Goal: Task Accomplishment & Management: Manage account settings

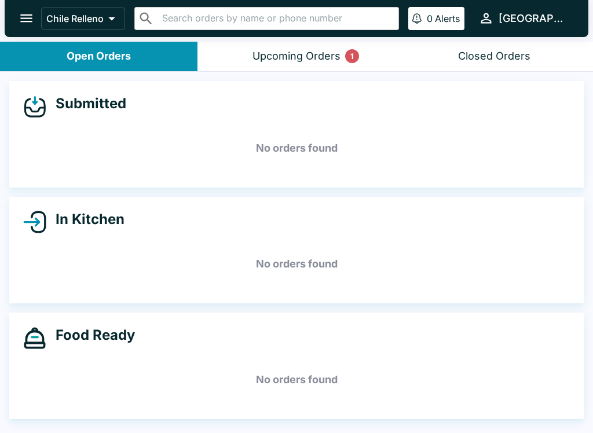
scroll to position [2, 0]
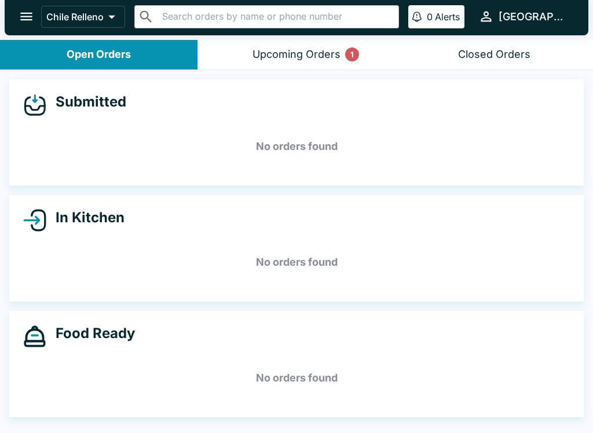
click at [336, 52] on div "Upcoming Orders 1" at bounding box center [296, 54] width 88 height 13
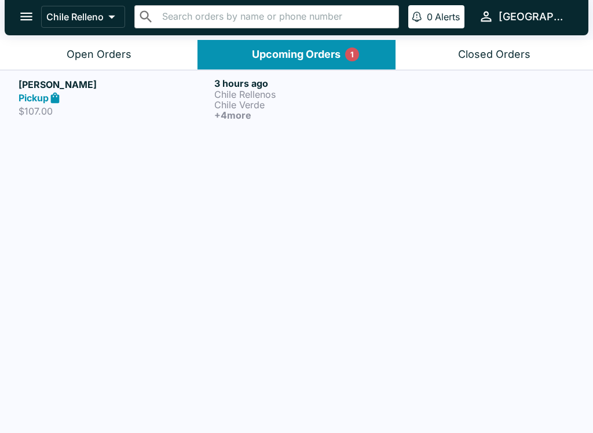
click at [268, 112] on h6 "+ 4 more" at bounding box center [309, 115] width 191 height 10
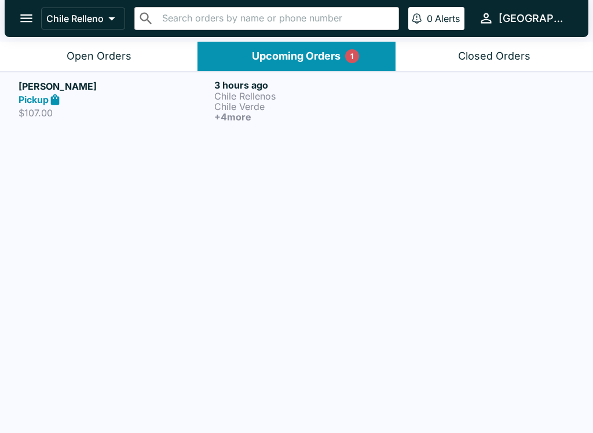
click at [266, 92] on p "Chile Rellenos" at bounding box center [309, 96] width 191 height 10
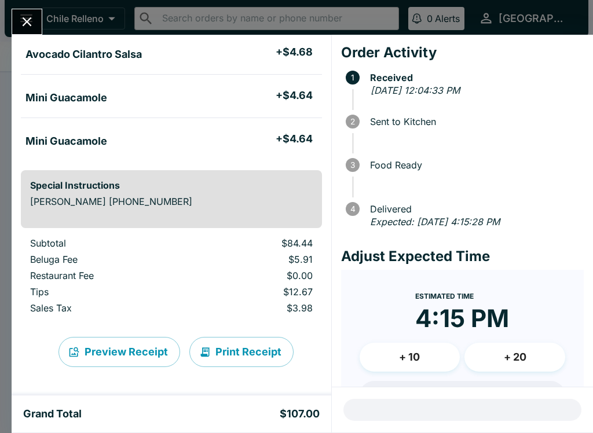
scroll to position [405, 0]
click at [274, 354] on button "Print Receipt" at bounding box center [241, 352] width 104 height 30
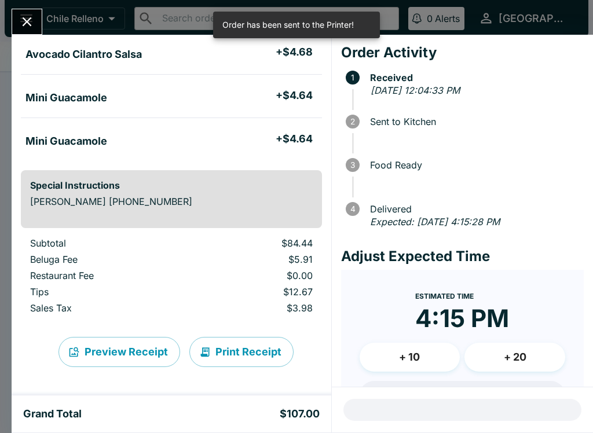
scroll to position [348, 0]
click at [42, 23] on button "Close" at bounding box center [27, 21] width 30 height 25
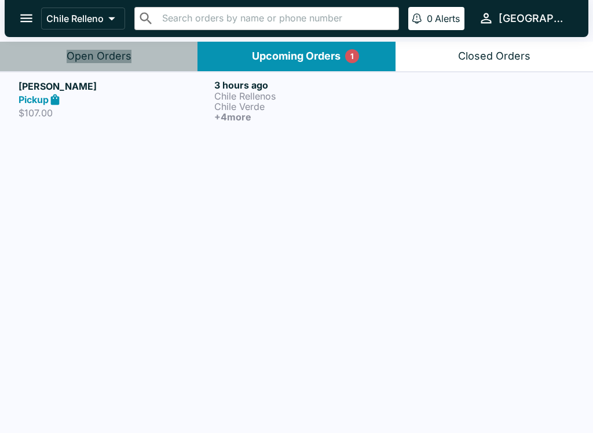
click at [150, 57] on button "Open Orders" at bounding box center [98, 57] width 197 height 30
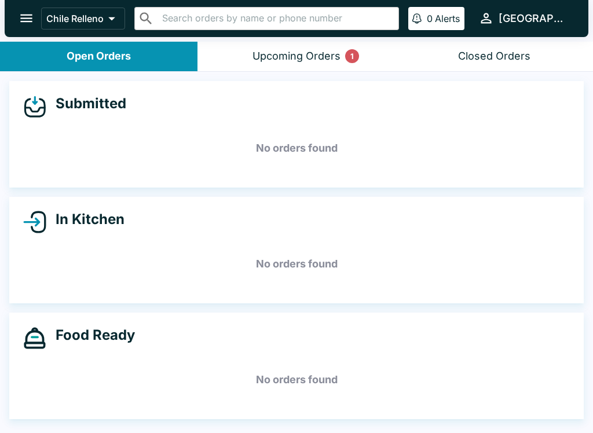
click at [289, 50] on div "Upcoming Orders 1" at bounding box center [296, 56] width 88 height 13
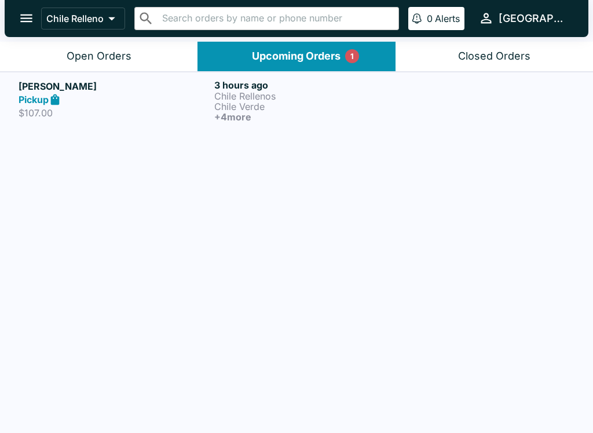
click at [157, 104] on div "Pickup" at bounding box center [114, 99] width 191 height 13
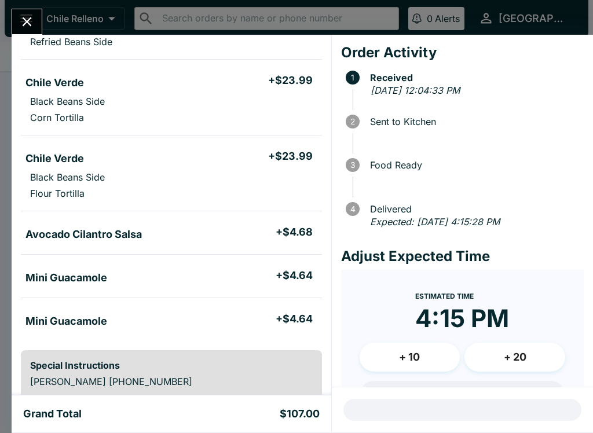
scroll to position [159, 0]
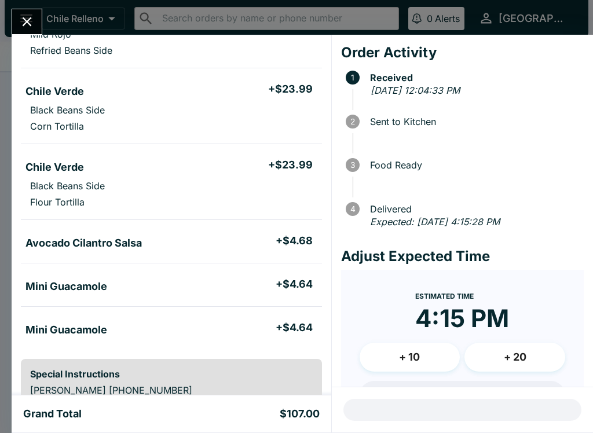
click at [33, 11] on button "Close" at bounding box center [27, 21] width 30 height 25
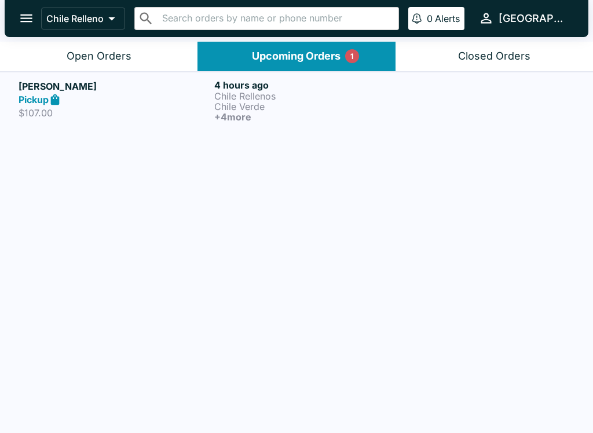
click at [86, 37] on header "Chile Relleno ​ ​ 0 Alerts [GEOGRAPHIC_DATA]" at bounding box center [296, 21] width 593 height 42
click at [86, 36] on div "Chile Relleno ​ ​ 0 Alerts [GEOGRAPHIC_DATA]" at bounding box center [296, 18] width 583 height 37
click at [523, 100] on button "Send to Kitchen" at bounding box center [529, 100] width 90 height 43
click at [119, 53] on div "Open Orders" at bounding box center [99, 56] width 65 height 13
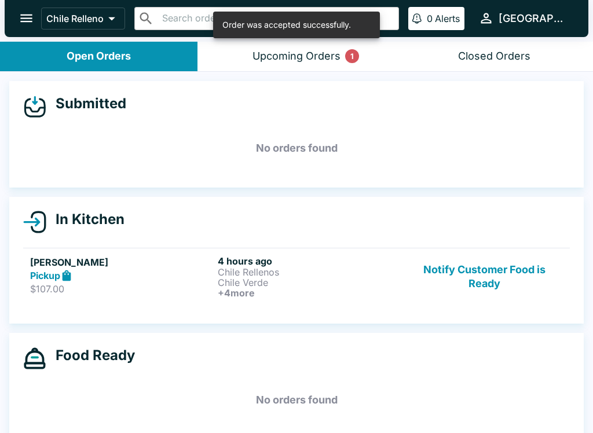
click at [483, 264] on button "Notify Customer Food is Ready" at bounding box center [484, 276] width 157 height 43
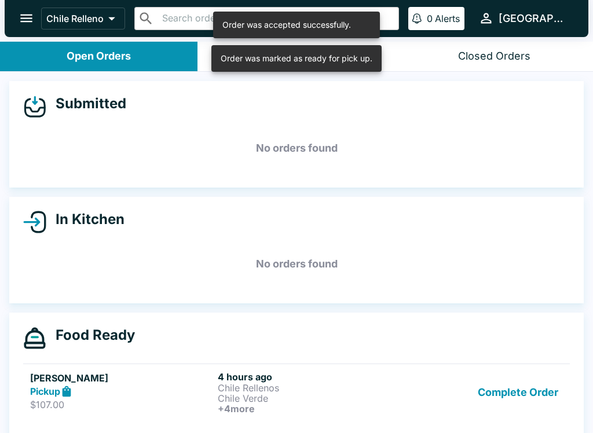
click at [520, 395] on button "Complete Order" at bounding box center [518, 392] width 90 height 43
